Goal: Task Accomplishment & Management: Manage account settings

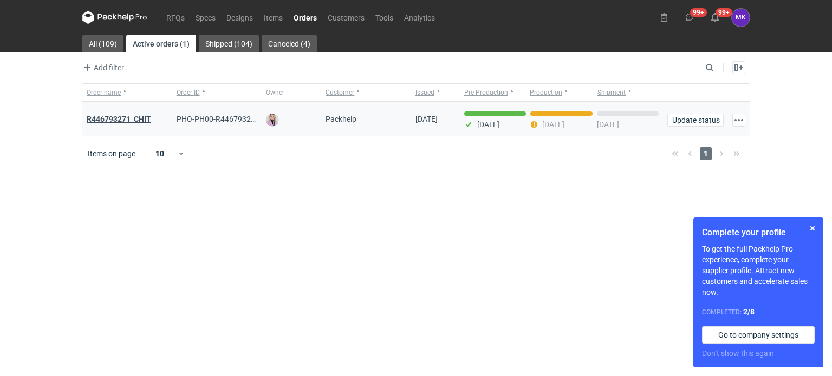
click at [126, 116] on strong "R446793271_CHIT" at bounding box center [119, 119] width 64 height 9
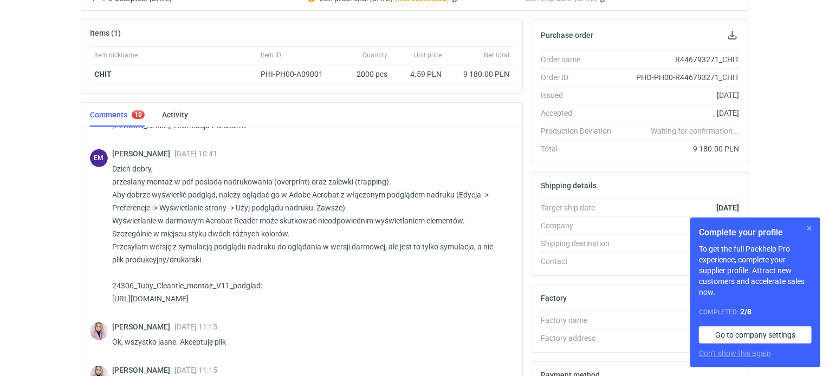
scroll to position [149, 0]
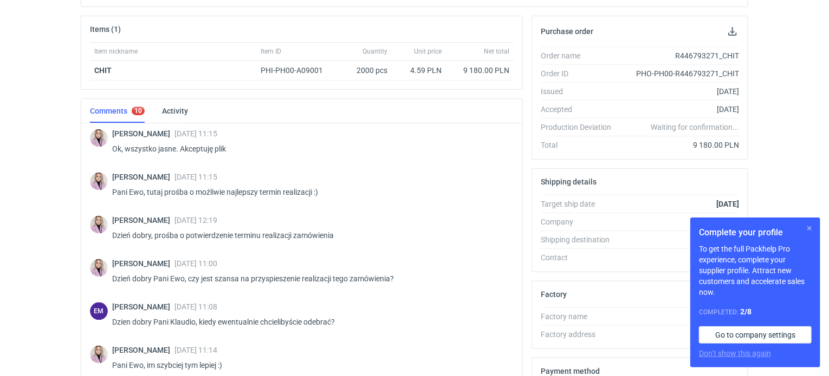
click at [810, 226] on button "button" at bounding box center [809, 228] width 13 height 13
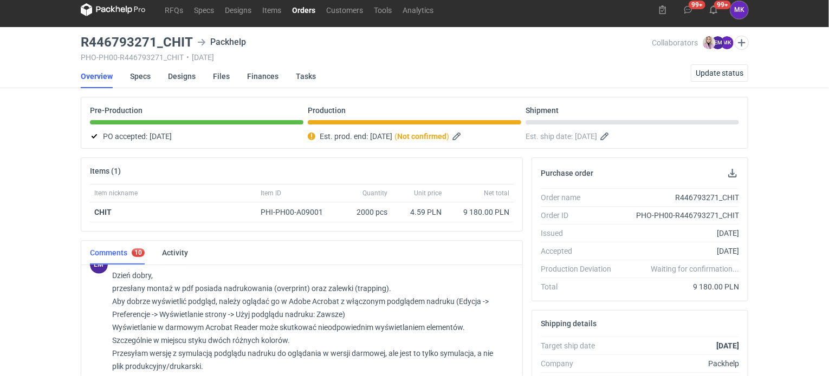
scroll to position [0, 0]
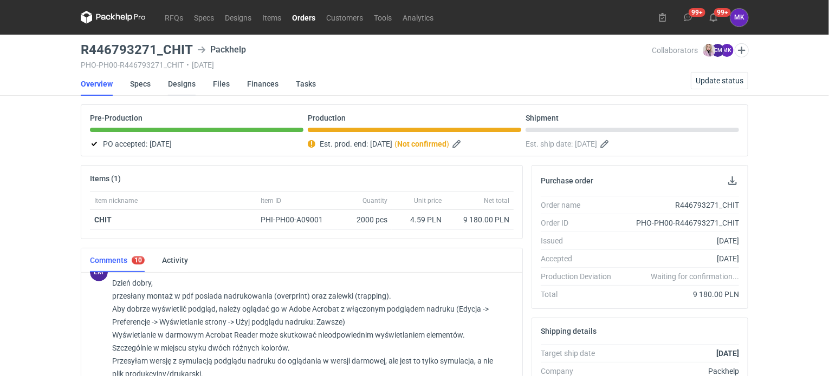
click at [183, 84] on link "Designs" at bounding box center [182, 84] width 28 height 24
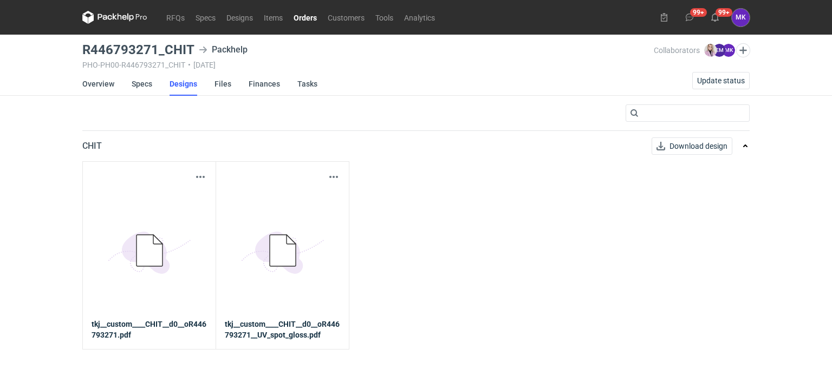
click at [276, 324] on strong "tkj__custom____CHIT__d0__oR446793271__UV_spot_gloss.pdf" at bounding box center [282, 330] width 115 height 22
click at [280, 340] on strong "tkj__custom____CHIT__d0__oR446793271__UV_spot_gloss.pdf" at bounding box center [282, 330] width 115 height 22
click at [162, 274] on icon "5BD5AC33-3523-40E7-9262-1BFF0AD53D48@1x" at bounding box center [149, 251] width 87 height 87
click at [144, 251] on icon at bounding box center [149, 250] width 26 height 31
click at [122, 324] on strong "tkj__custom____CHIT__d0__oR446793271.pdf" at bounding box center [149, 330] width 115 height 22
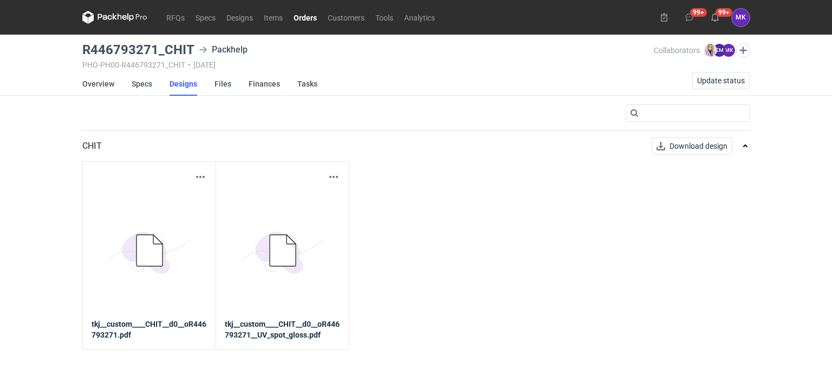
click at [119, 338] on strong "tkj__custom____CHIT__d0__oR446793271.pdf" at bounding box center [149, 330] width 115 height 22
click at [135, 15] on icon at bounding box center [114, 17] width 65 height 13
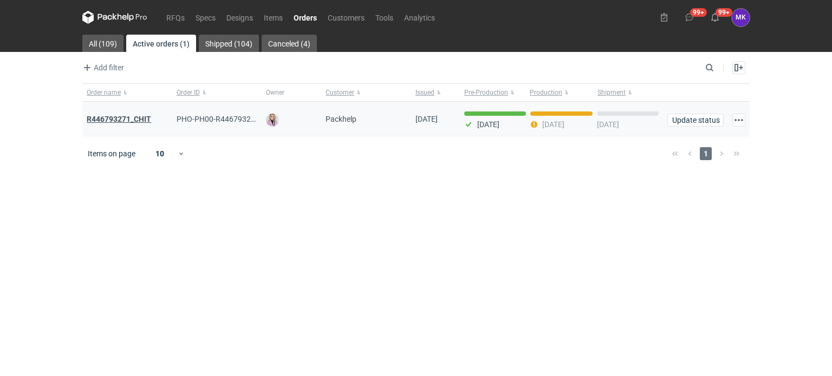
click at [116, 119] on strong "R446793271_CHIT" at bounding box center [119, 119] width 64 height 9
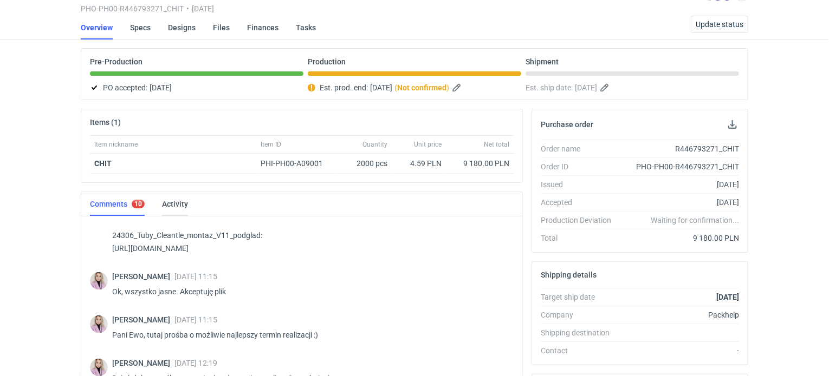
scroll to position [41, 0]
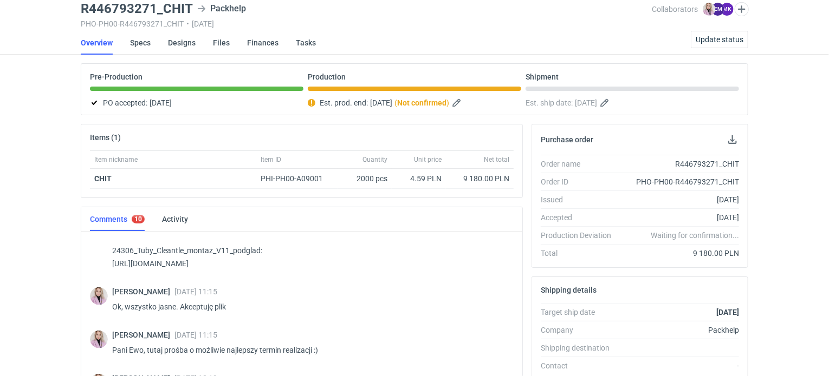
click at [165, 42] on li "Specs" at bounding box center [149, 43] width 38 height 24
click at [183, 40] on link "Designs" at bounding box center [182, 43] width 28 height 24
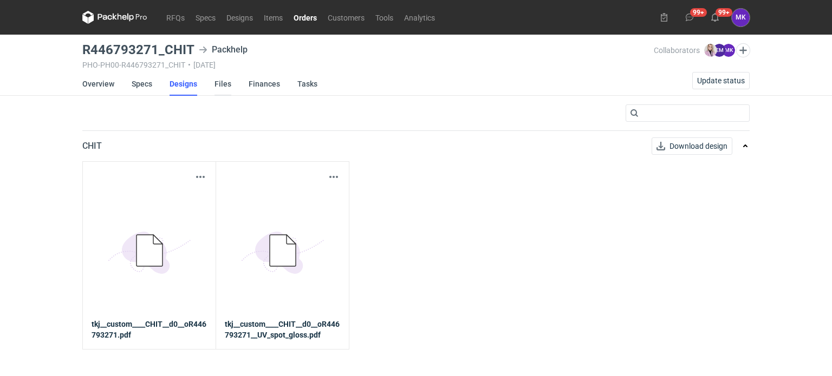
click at [224, 86] on link "Files" at bounding box center [222, 84] width 17 height 24
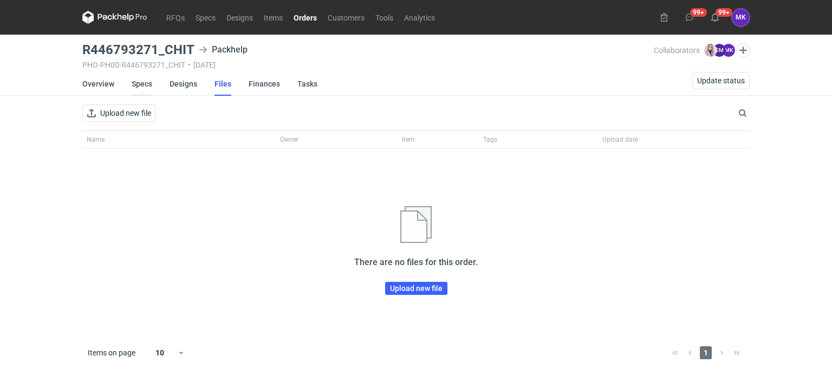
click at [134, 79] on link "Specs" at bounding box center [142, 84] width 21 height 24
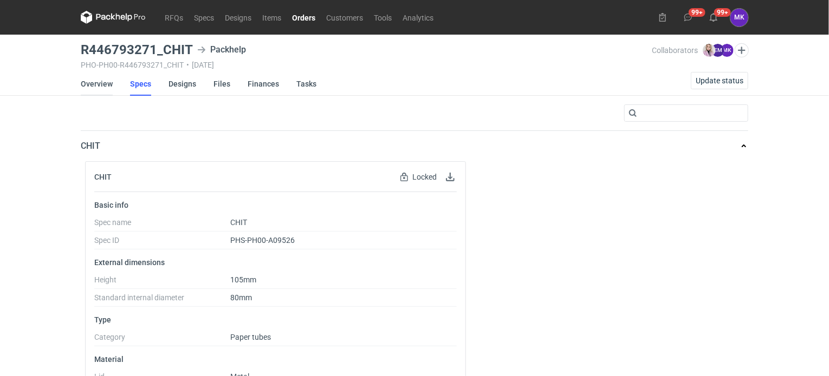
click at [93, 84] on link "Overview" at bounding box center [97, 84] width 32 height 24
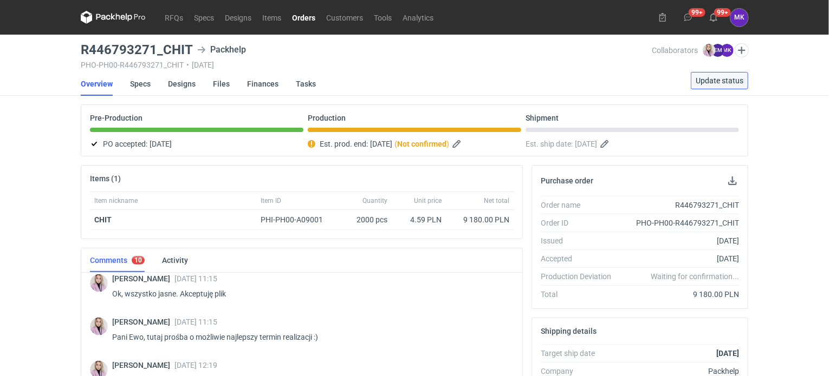
click at [717, 80] on span "Update status" at bounding box center [719, 81] width 48 height 8
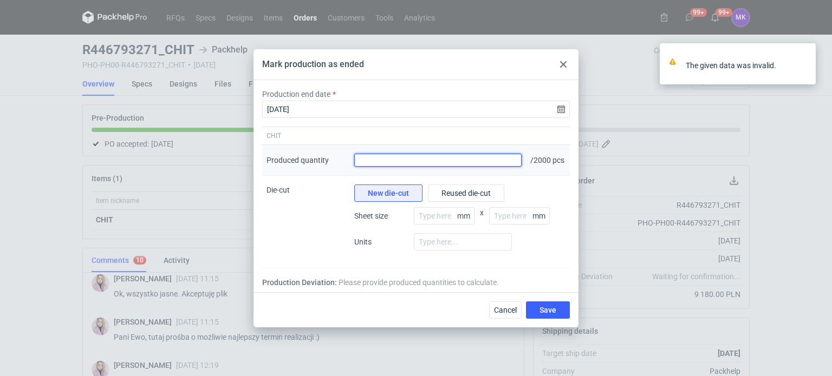
click at [403, 154] on input "Produced quantity" at bounding box center [437, 160] width 167 height 13
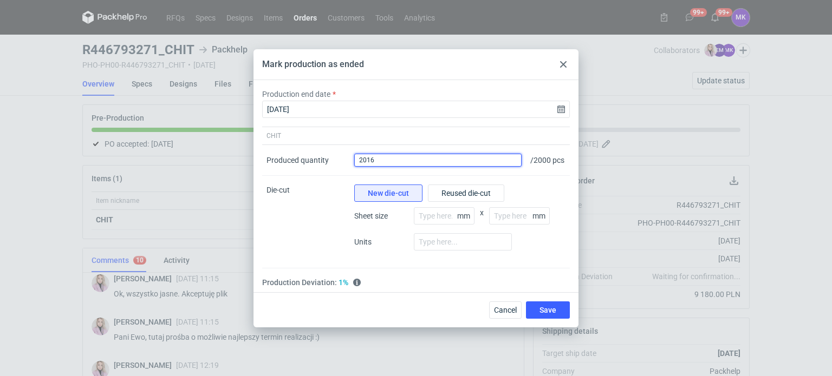
type input "2016"
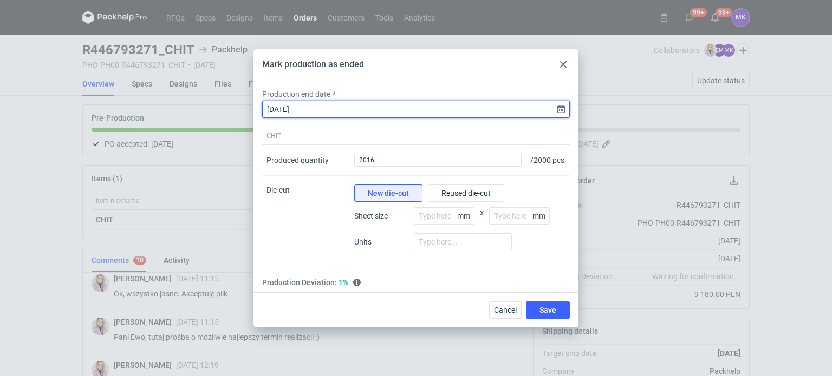
click at [558, 106] on input "2025-09-29" at bounding box center [416, 109] width 308 height 17
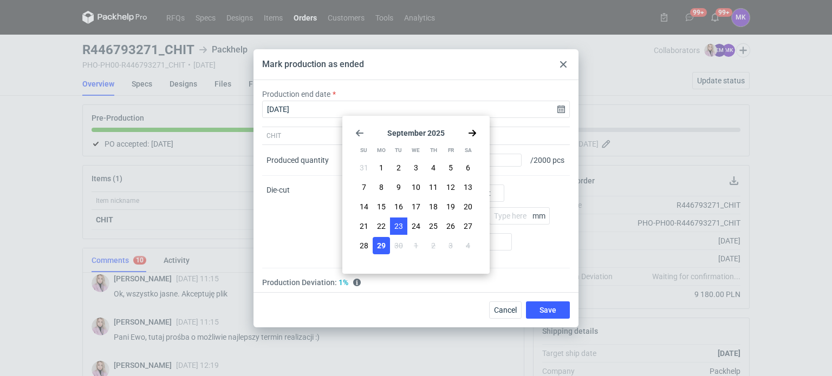
click at [399, 230] on span "23" at bounding box center [398, 226] width 9 height 11
type input "2025-09-23"
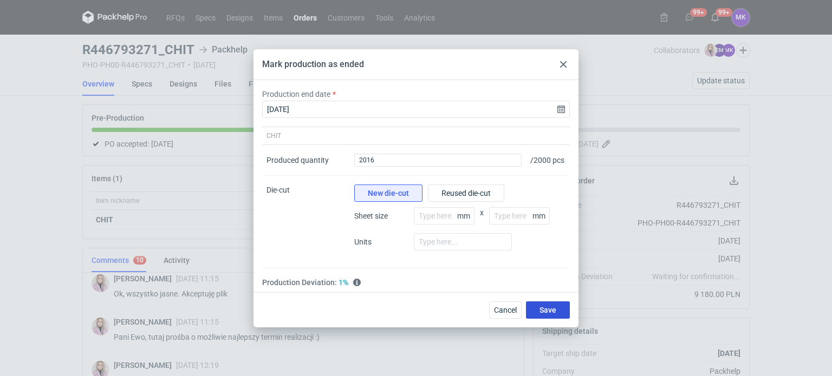
click at [555, 309] on span "Save" at bounding box center [547, 311] width 17 height 8
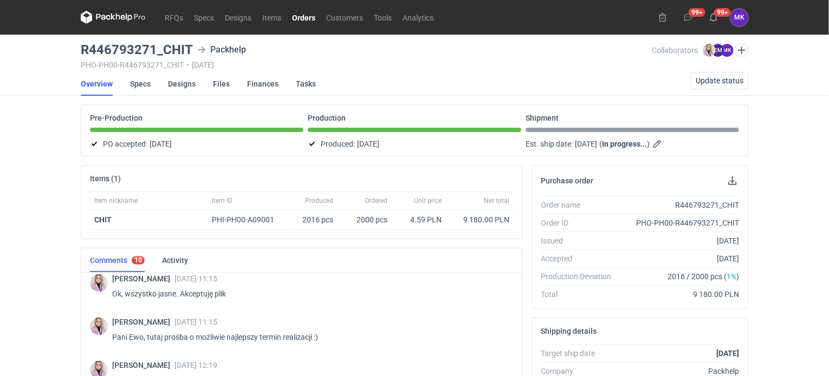
click at [719, 84] on div "Production marked as finished." at bounding box center [734, 66] width 173 height 63
click at [718, 75] on button "Update status" at bounding box center [719, 80] width 57 height 17
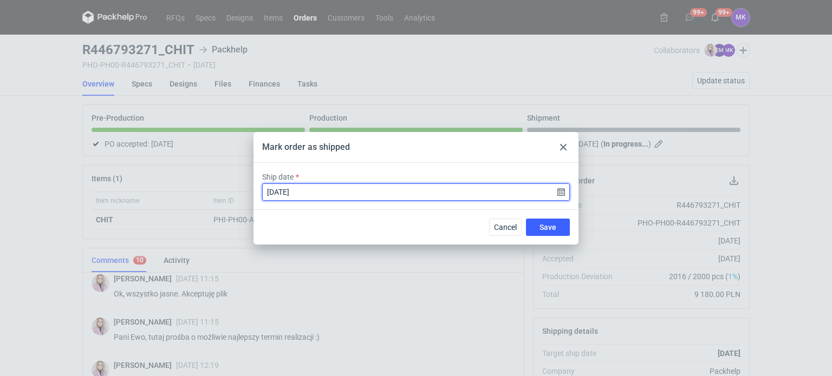
click at [562, 192] on input "2025-09-29" at bounding box center [416, 192] width 308 height 17
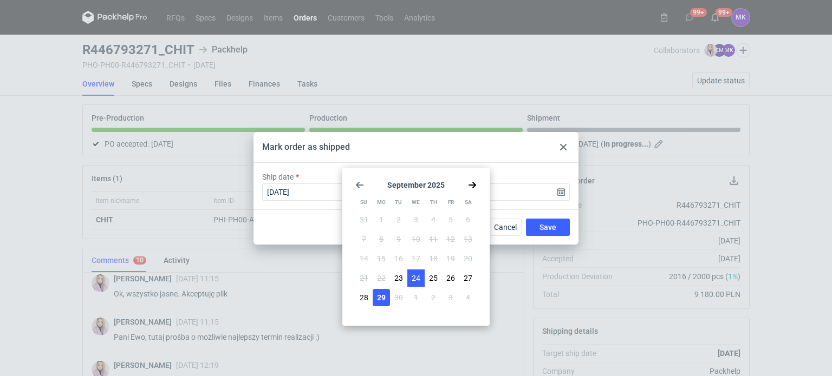
click at [412, 279] on span "24" at bounding box center [416, 278] width 9 height 11
type input "2025-09-24"
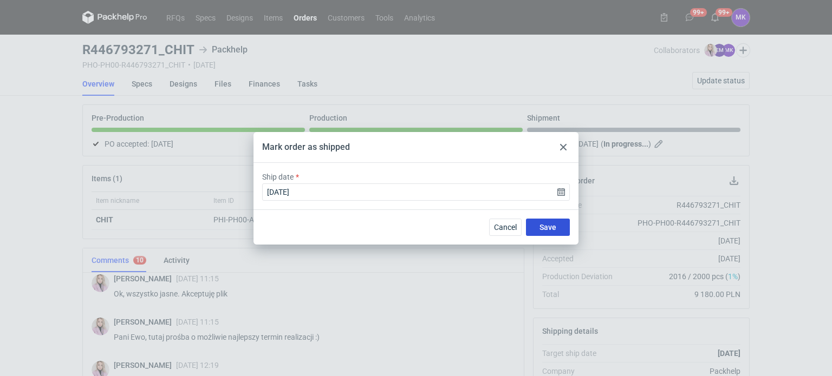
click at [552, 226] on span "Save" at bounding box center [547, 228] width 17 height 8
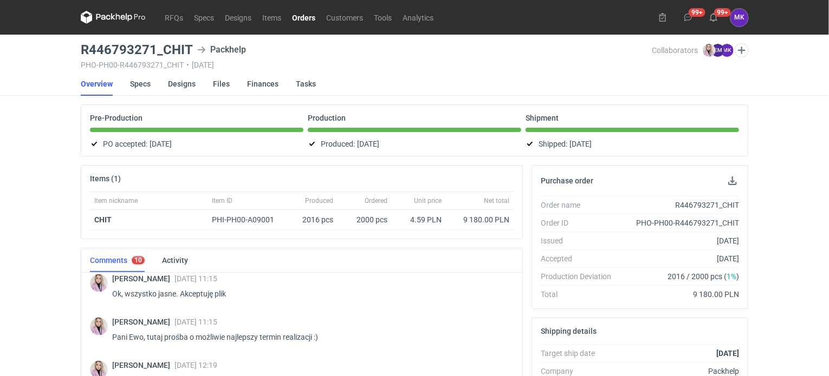
click at [304, 17] on link "Orders" at bounding box center [304, 17] width 34 height 13
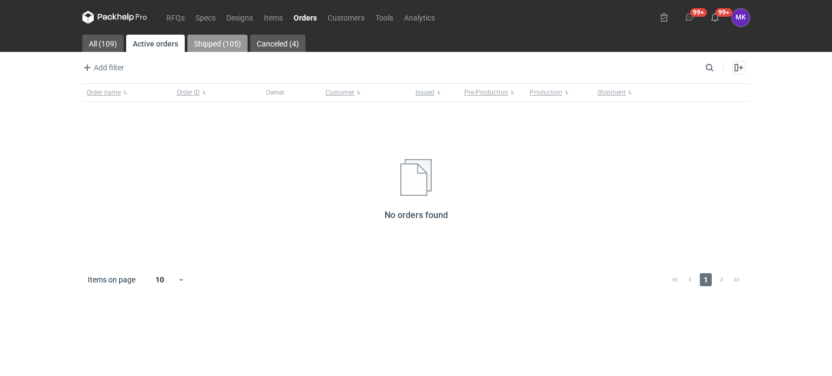
click at [200, 47] on link "Shipped (105)" at bounding box center [217, 43] width 60 height 17
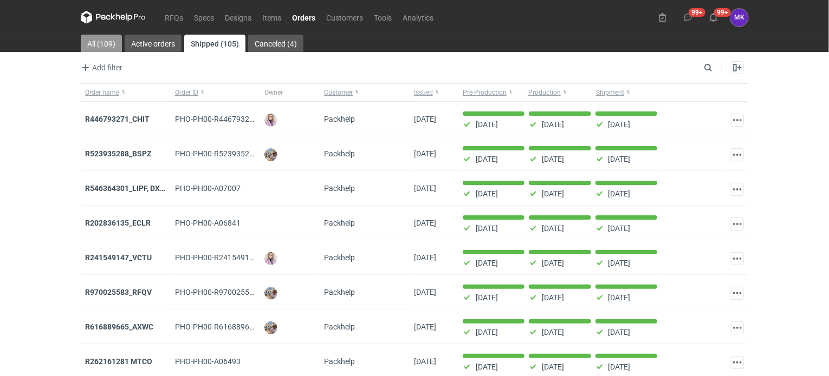
click at [100, 42] on link "All (109)" at bounding box center [101, 43] width 41 height 17
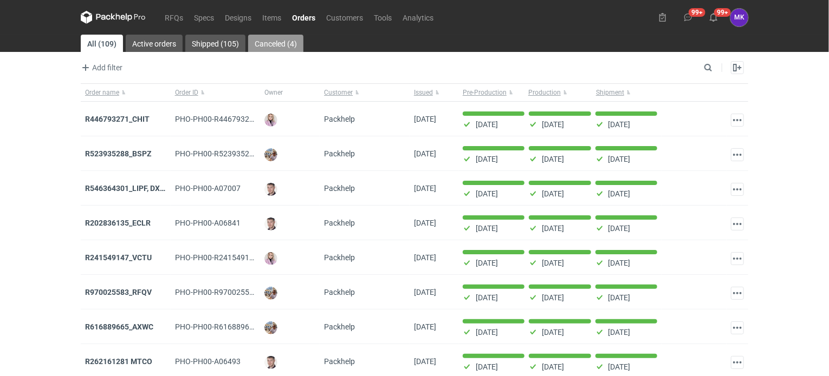
click at [275, 47] on link "Canceled (4)" at bounding box center [275, 43] width 55 height 17
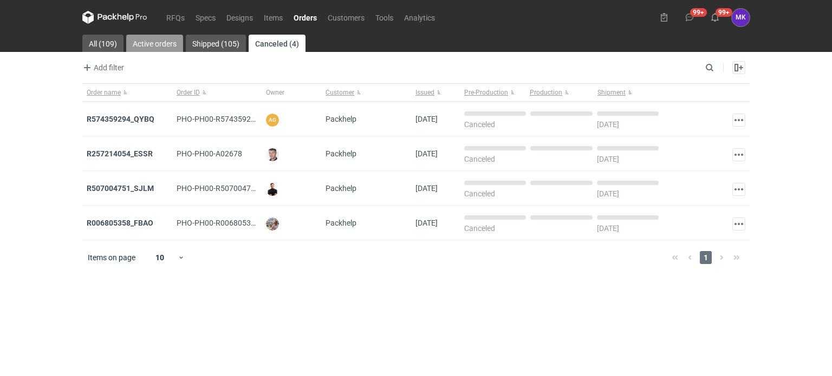
click at [175, 37] on link "Active orders" at bounding box center [154, 43] width 57 height 17
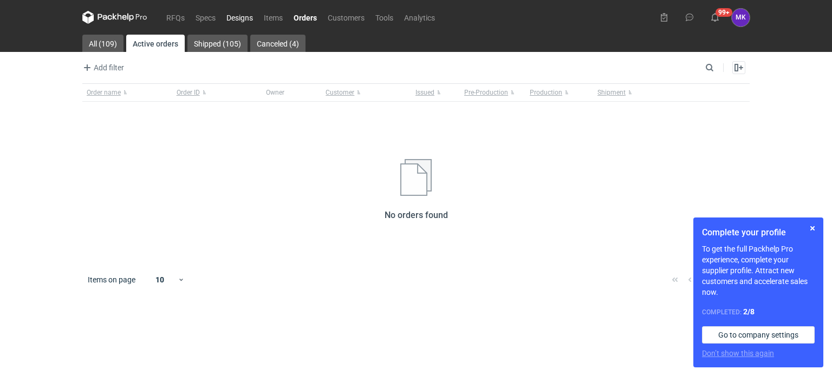
click at [241, 18] on link "Designs" at bounding box center [239, 17] width 37 height 13
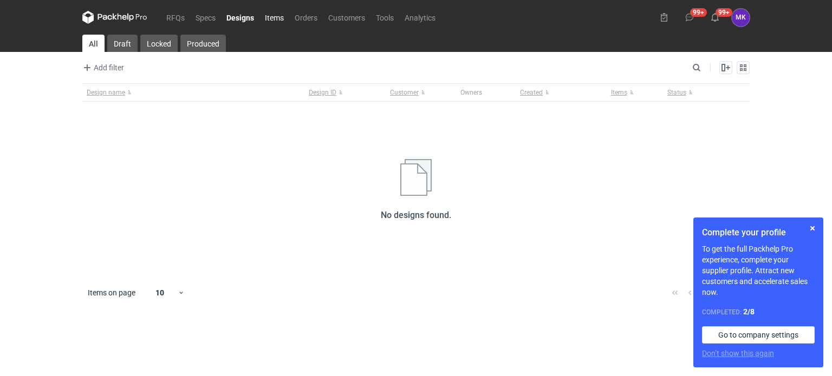
click at [275, 17] on link "Items" at bounding box center [274, 17] width 30 height 13
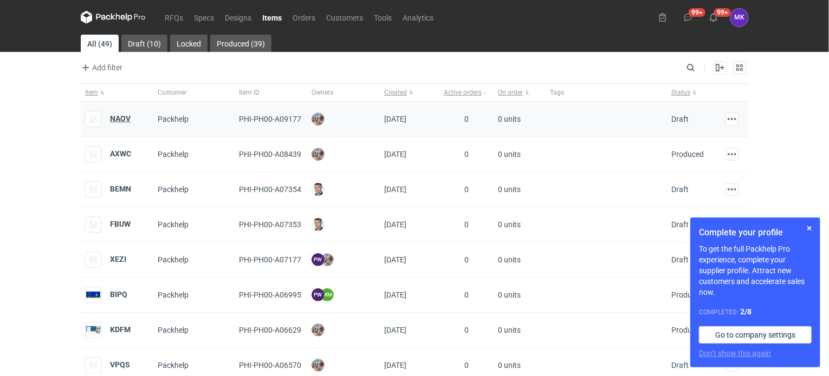
click at [119, 120] on strong "NAOV" at bounding box center [120, 118] width 21 height 9
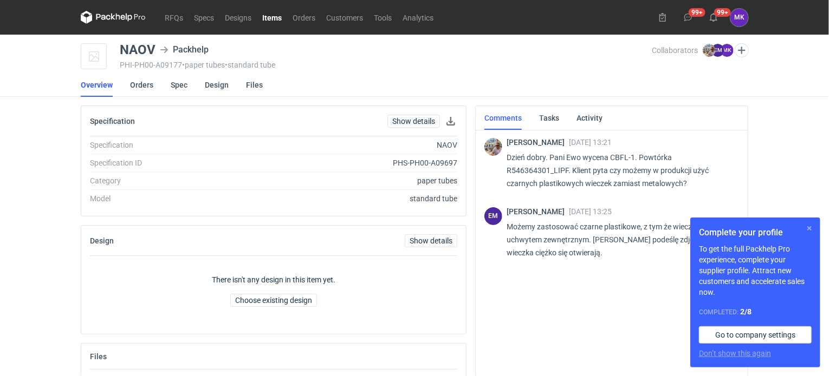
click at [809, 227] on button "button" at bounding box center [809, 228] width 13 height 13
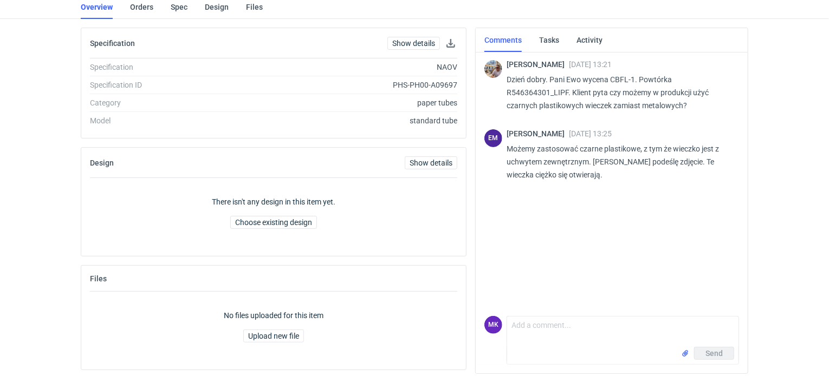
scroll to position [84, 0]
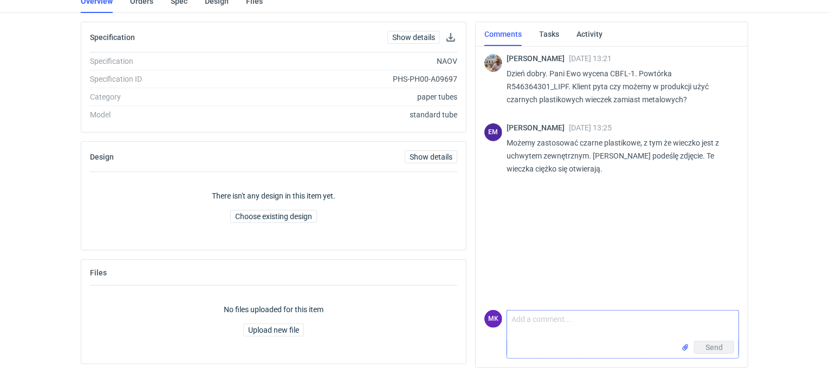
click at [687, 346] on input "file" at bounding box center [685, 347] width 9 height 11
click at [538, 297] on textarea "Comment message" at bounding box center [622, 303] width 231 height 30
type textarea "Z"
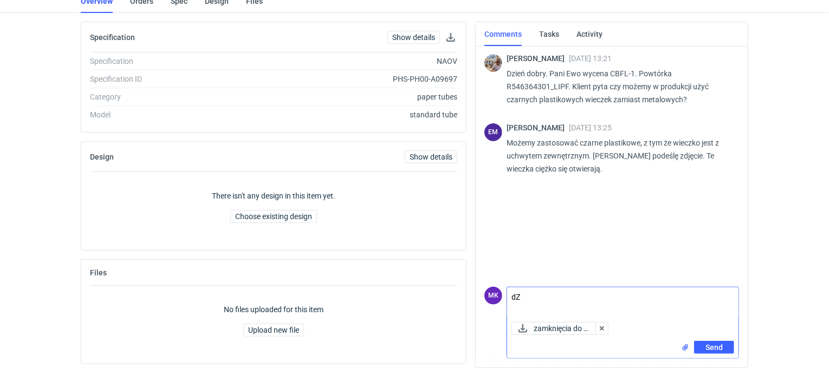
type textarea "d"
type textarea "P"
type textarea "dzień dobry, zdjęcie w załączniku"
click at [709, 347] on span "Send" at bounding box center [713, 348] width 17 height 8
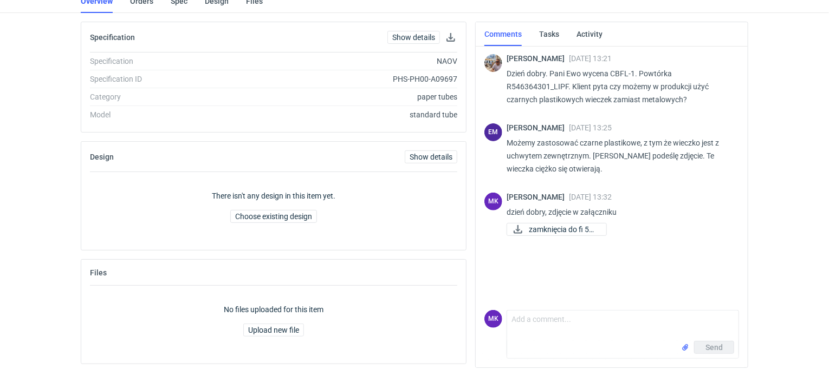
click at [525, 56] on span "Michał Palasek" at bounding box center [537, 58] width 62 height 9
click at [531, 56] on span "Michał Palasek" at bounding box center [537, 58] width 62 height 9
click at [493, 66] on img at bounding box center [493, 63] width 18 height 18
click at [590, 31] on link "Activity" at bounding box center [589, 34] width 26 height 24
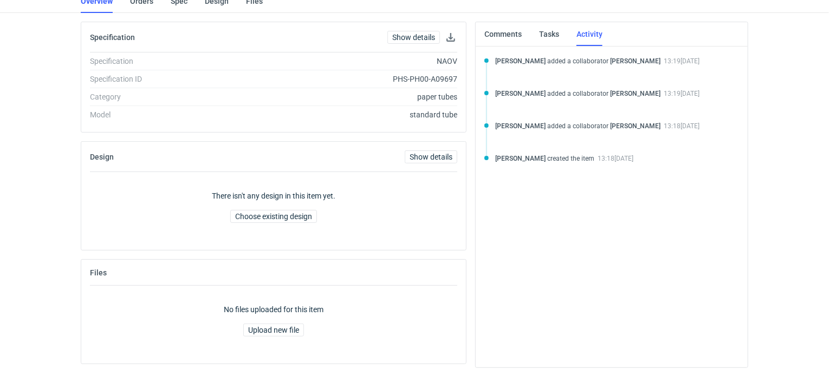
click at [563, 29] on div "Comments Tasks Activity" at bounding box center [539, 34] width 127 height 24
click at [554, 29] on link "Tasks" at bounding box center [549, 34] width 20 height 24
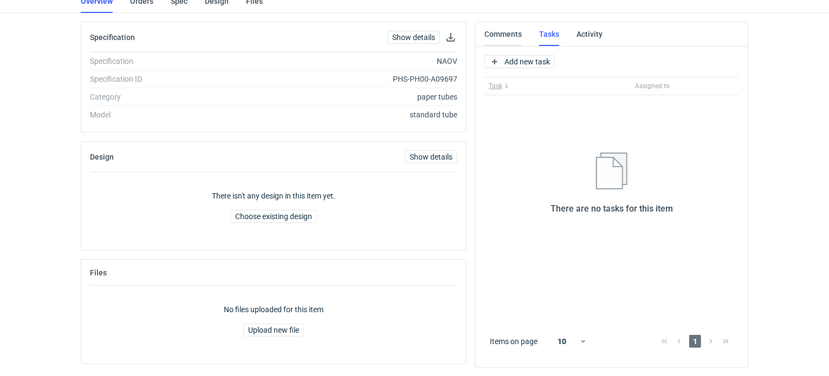
click at [504, 31] on link "Comments" at bounding box center [502, 34] width 37 height 24
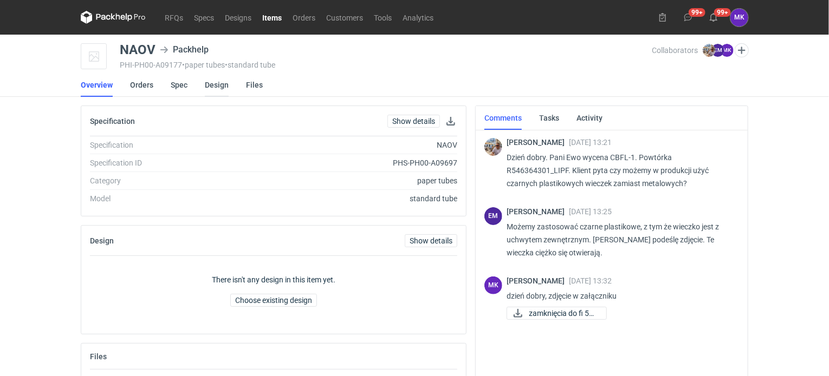
click at [205, 79] on link "Design" at bounding box center [217, 85] width 24 height 24
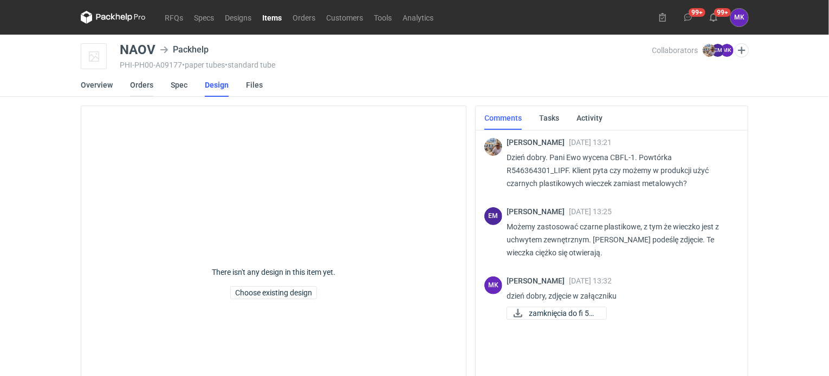
click at [146, 78] on link "Orders" at bounding box center [141, 85] width 23 height 24
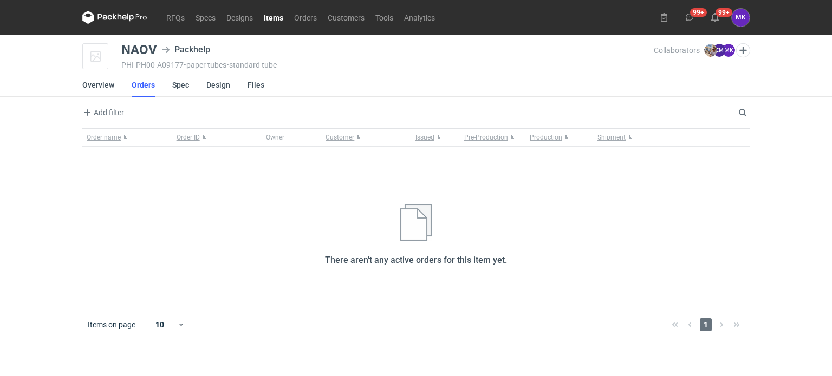
click at [114, 80] on li "Overview" at bounding box center [106, 85] width 49 height 24
click at [96, 84] on link "Overview" at bounding box center [98, 85] width 32 height 24
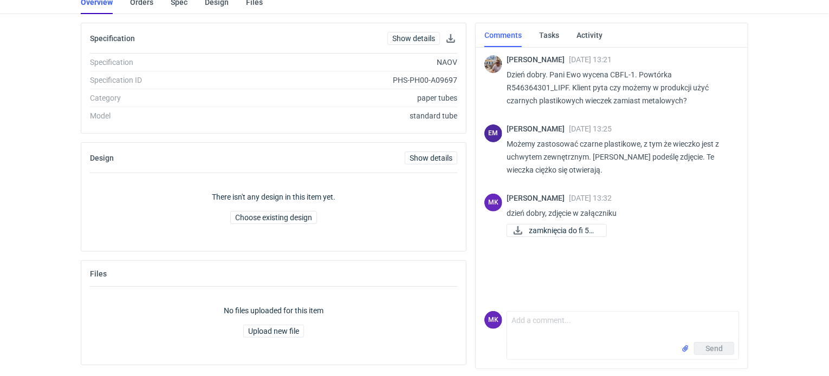
scroll to position [84, 0]
drag, startPoint x: 505, startPoint y: 84, endPoint x: 567, endPoint y: 86, distance: 61.8
click at [567, 86] on div "Michał Palasek 29 Sep 2025 13:21 Dzień dobry. Pani Ewo wycena CBFL-1. Powtórka …" at bounding box center [611, 80] width 255 height 73
copy p "R546364301_LIPF"
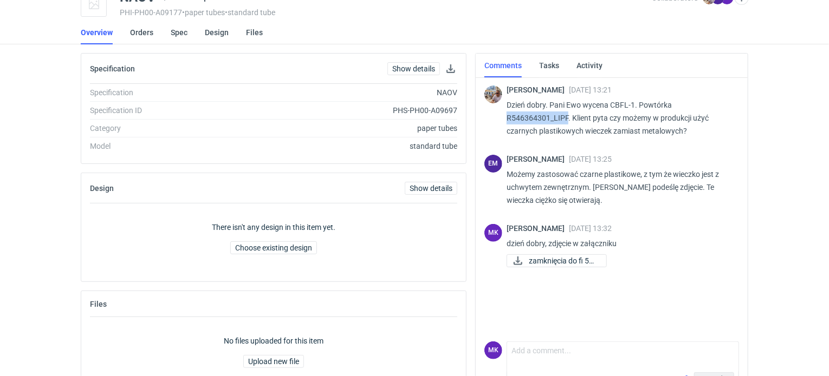
scroll to position [0, 0]
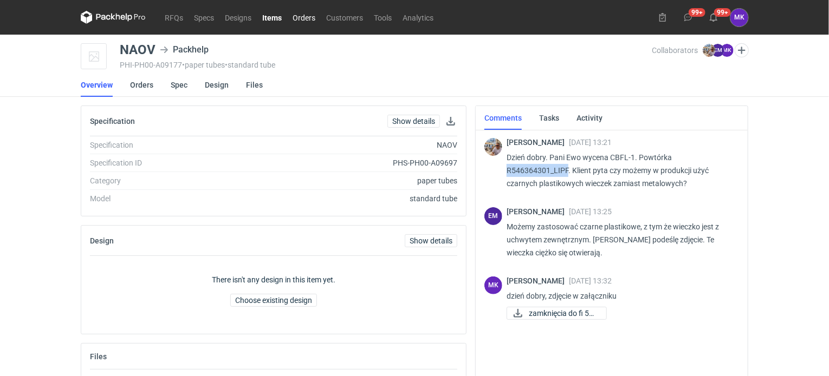
click at [297, 19] on link "Orders" at bounding box center [304, 17] width 34 height 13
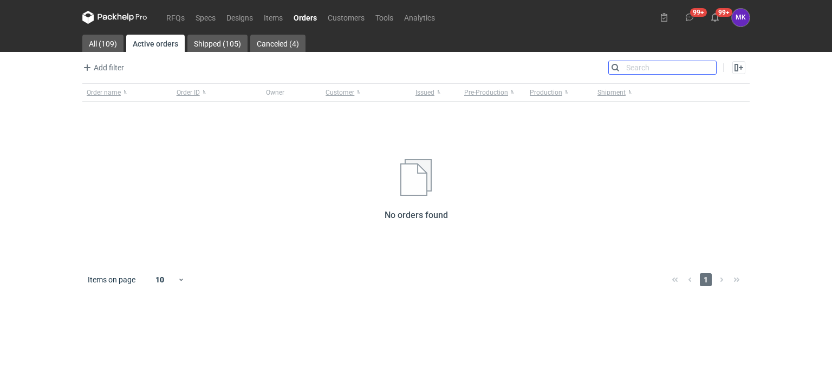
click at [712, 67] on input "Search" at bounding box center [662, 67] width 107 height 13
paste input "R546364301_LIPF"
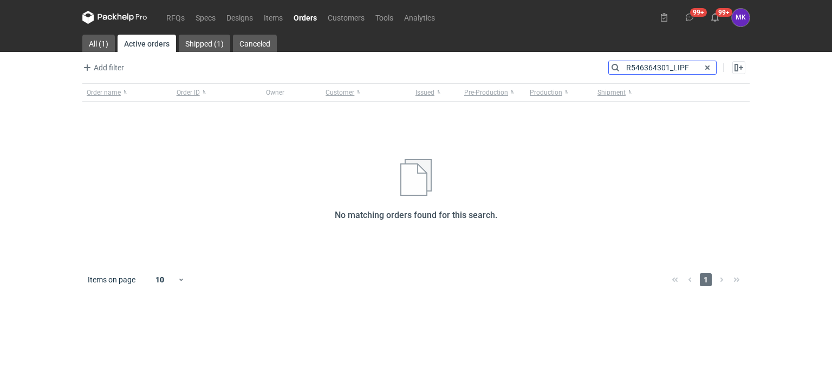
drag, startPoint x: 688, startPoint y: 66, endPoint x: 669, endPoint y: 66, distance: 19.0
click at [669, 66] on input "R546364301_LIPF" at bounding box center [662, 67] width 107 height 13
type input "R546364301"
click at [196, 38] on link "Shipped (1)" at bounding box center [204, 43] width 51 height 17
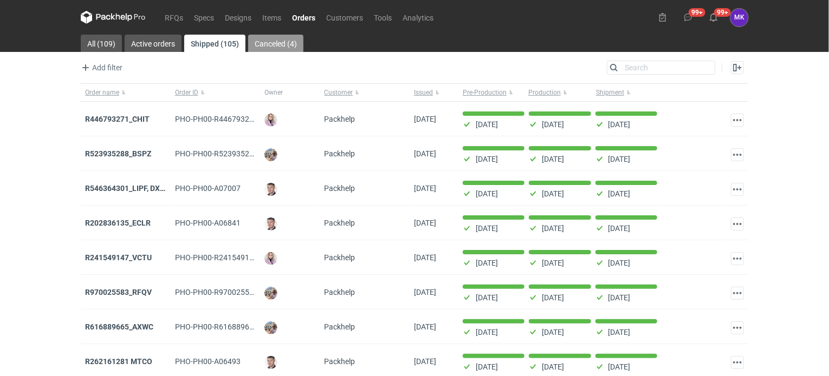
click at [284, 42] on link "Canceled (4)" at bounding box center [275, 43] width 55 height 17
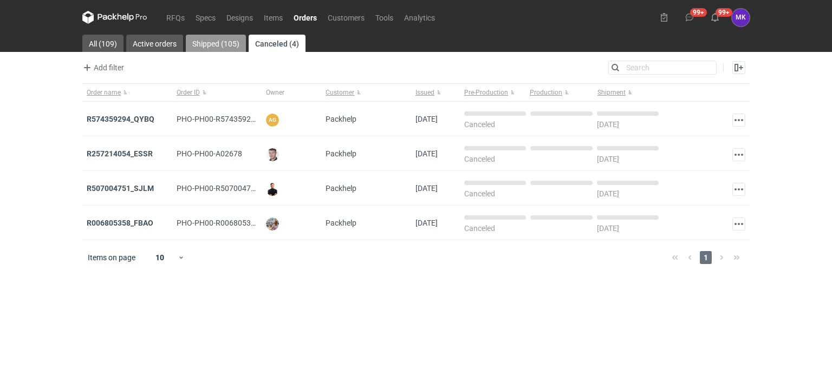
click at [212, 36] on link "Shipped (105)" at bounding box center [216, 43] width 60 height 17
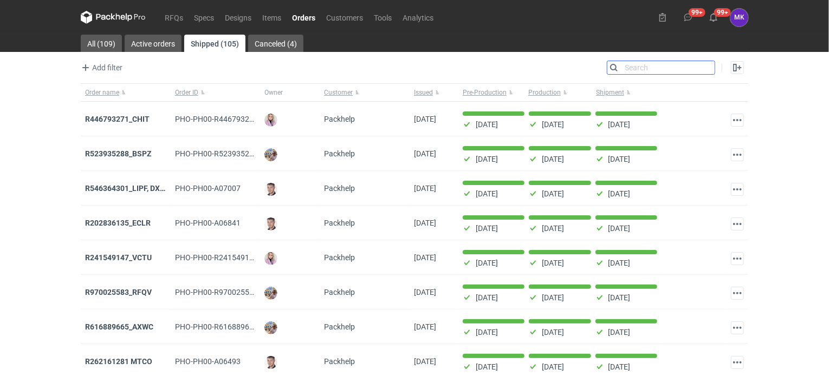
click at [637, 66] on input "Search" at bounding box center [660, 67] width 107 height 13
paste input "R546364301_LIPF"
type input "R546364301_LIPF"
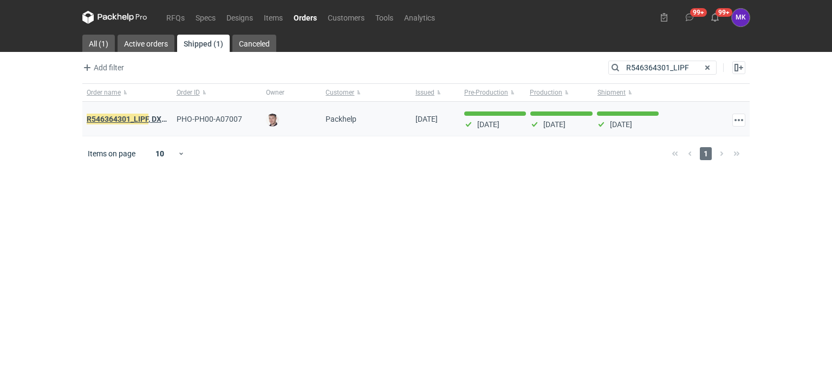
click at [145, 121] on em "R546364301_LIPF" at bounding box center [118, 119] width 62 height 12
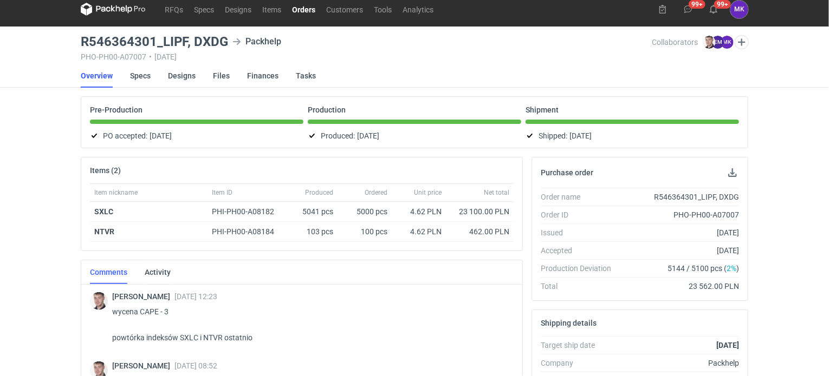
scroll to position [6, 0]
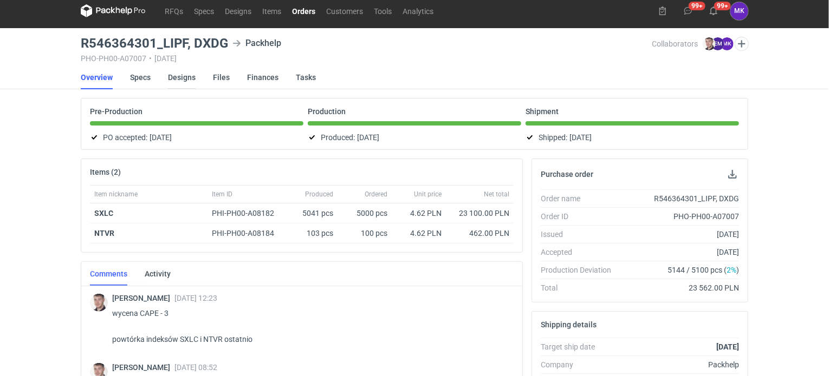
click at [178, 77] on link "Designs" at bounding box center [182, 78] width 28 height 24
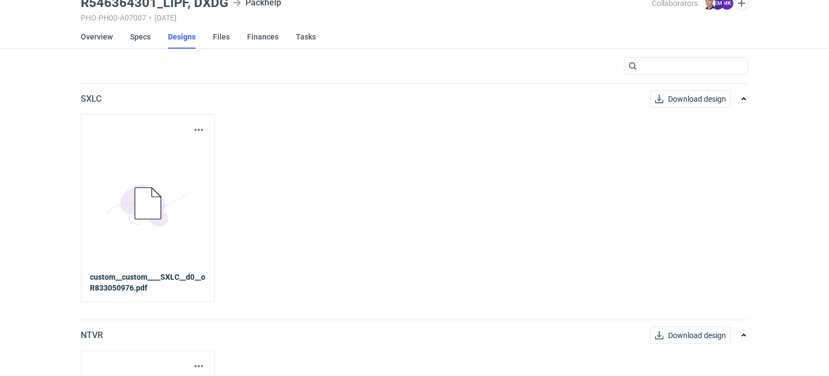
scroll to position [47, 0]
click at [199, 129] on button "button" at bounding box center [198, 130] width 13 height 13
click at [164, 153] on link "Download design part" at bounding box center [151, 153] width 100 height 17
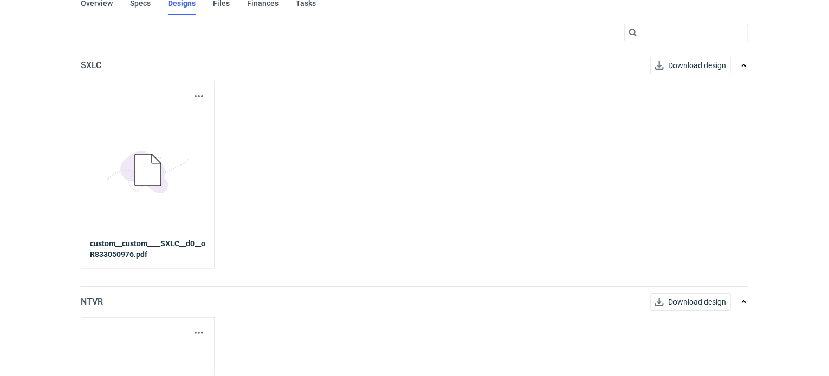
scroll to position [0, 0]
